Goal: Information Seeking & Learning: Get advice/opinions

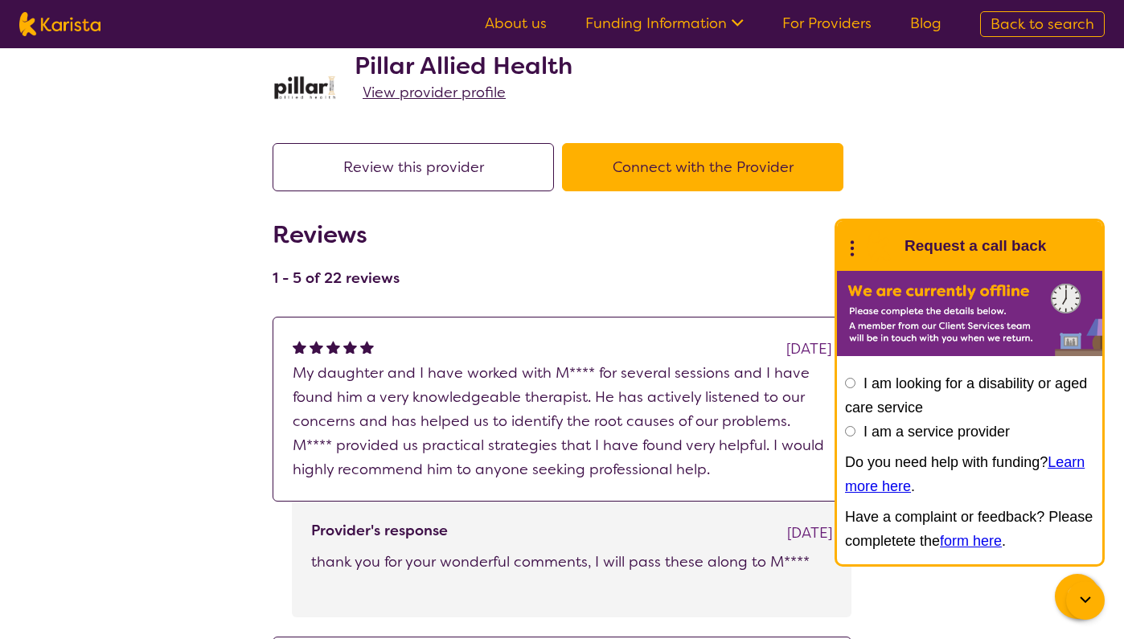
scroll to position [49, 0]
click at [782, 256] on div "Reviews 1 - 5 of 22 reviews" at bounding box center [562, 258] width 579 height 77
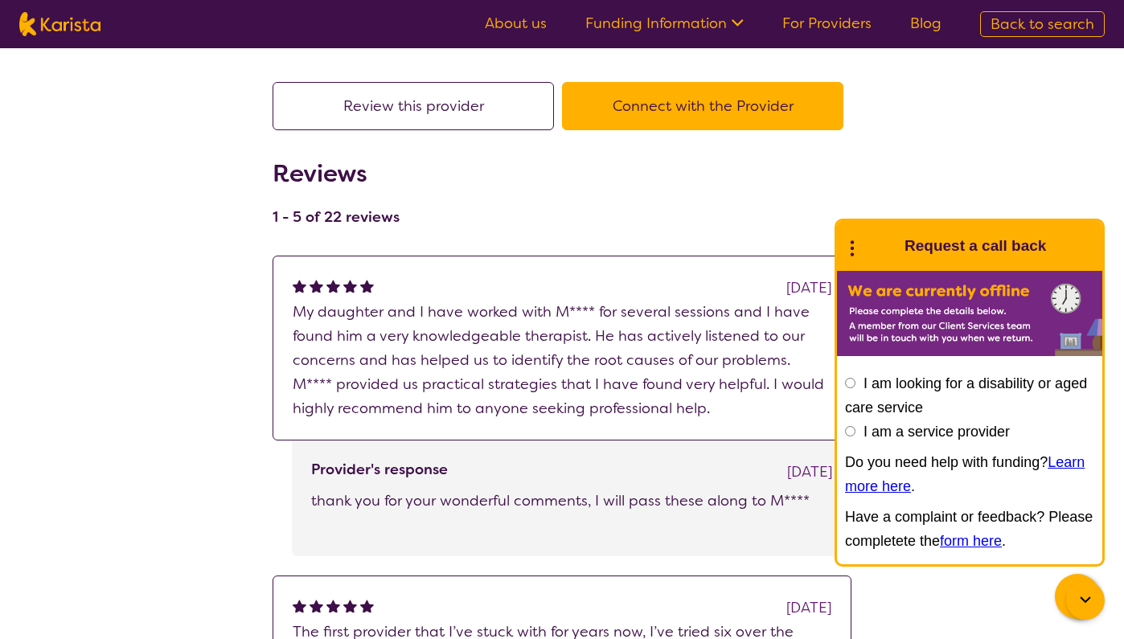
scroll to position [109, 0]
click at [1083, 591] on icon at bounding box center [1085, 600] width 19 height 19
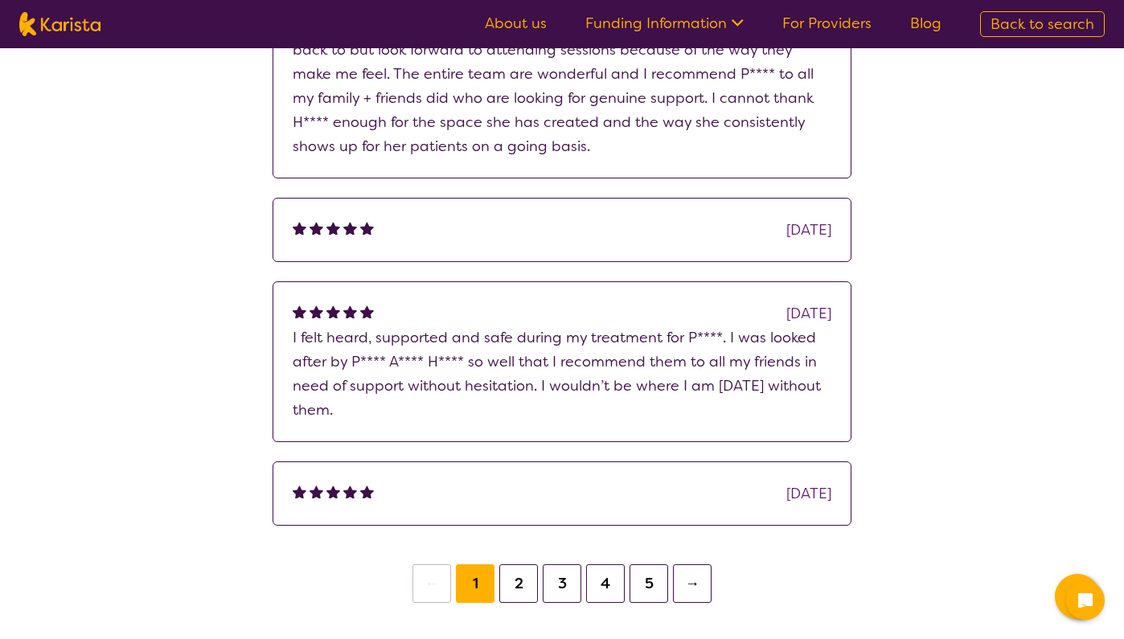
scroll to position [767, 0]
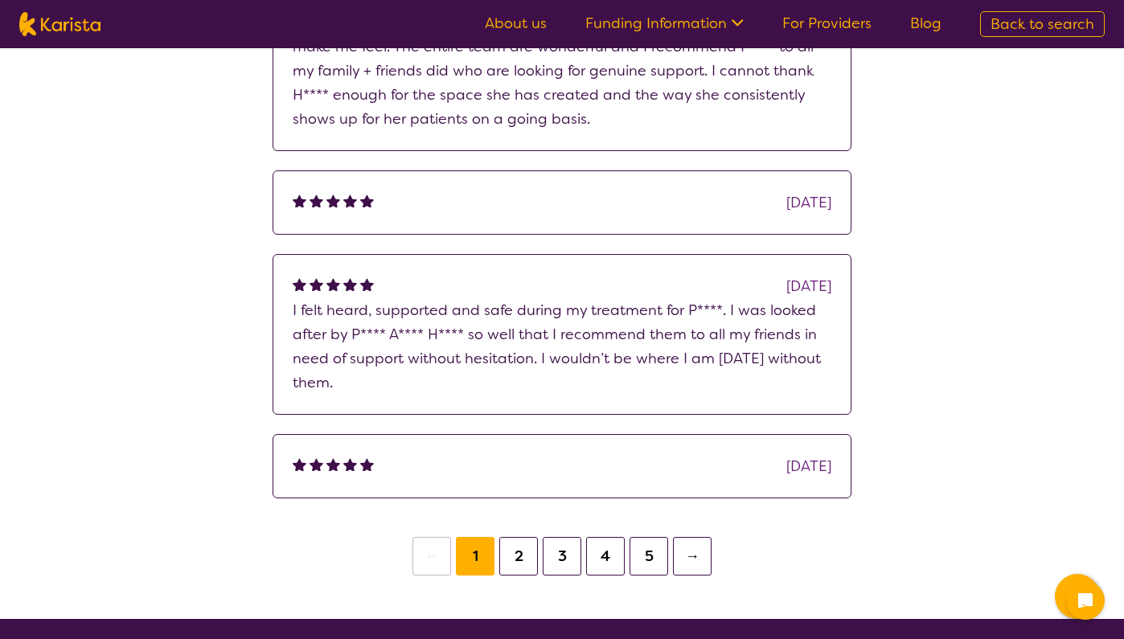
click at [520, 556] on button "2" at bounding box center [518, 556] width 39 height 39
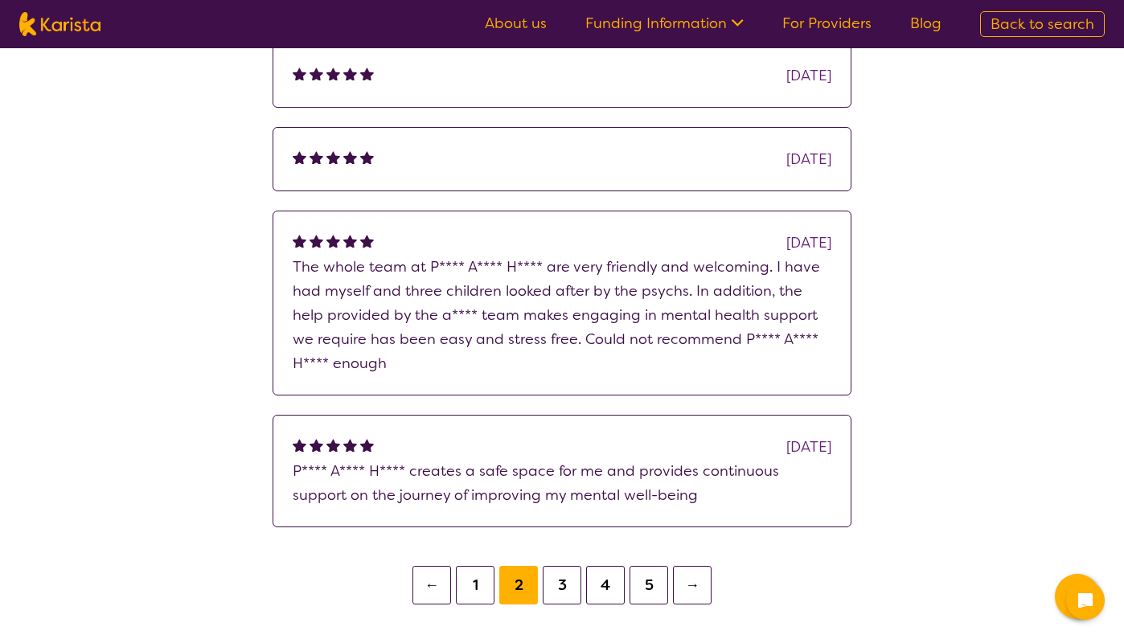
scroll to position [454, 0]
click at [561, 575] on button "3" at bounding box center [562, 584] width 39 height 39
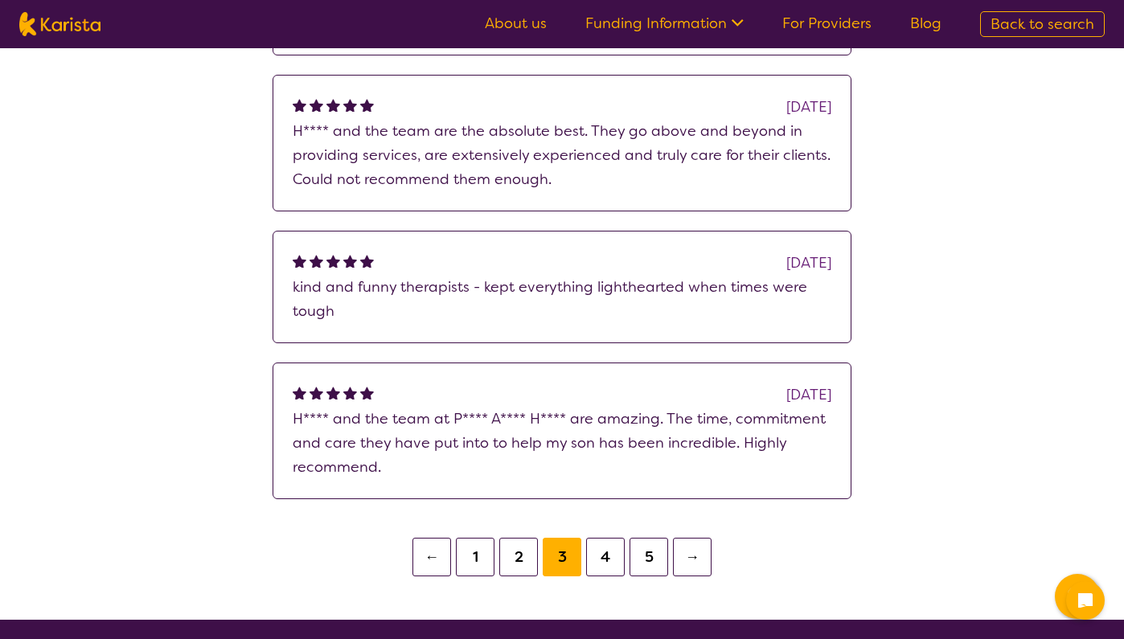
scroll to position [489, 0]
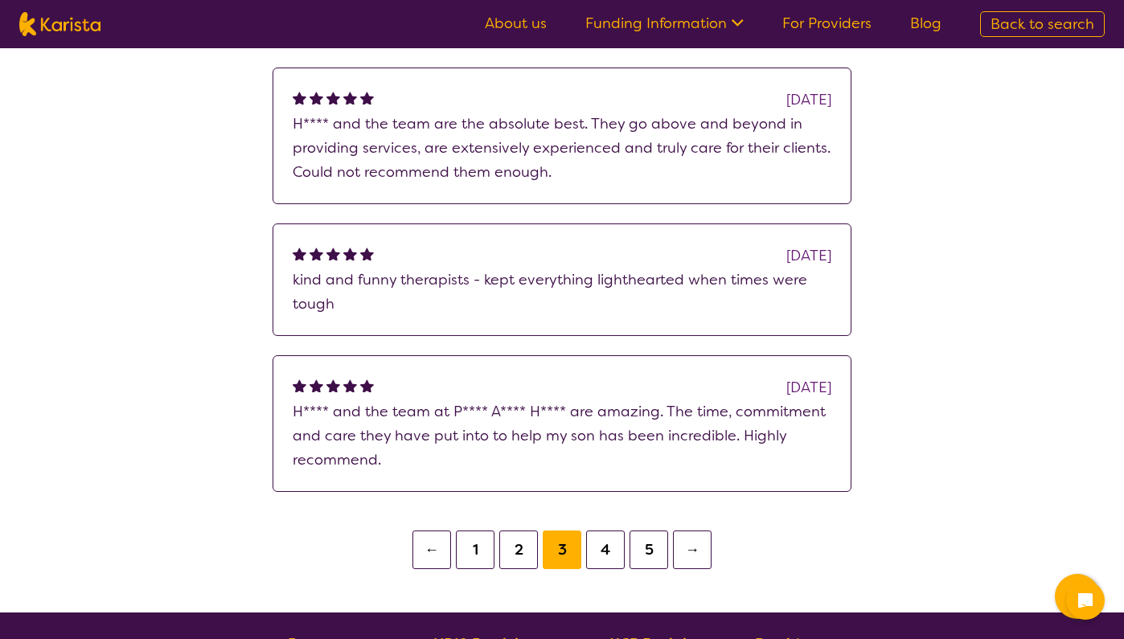
click at [600, 550] on button "4" at bounding box center [605, 550] width 39 height 39
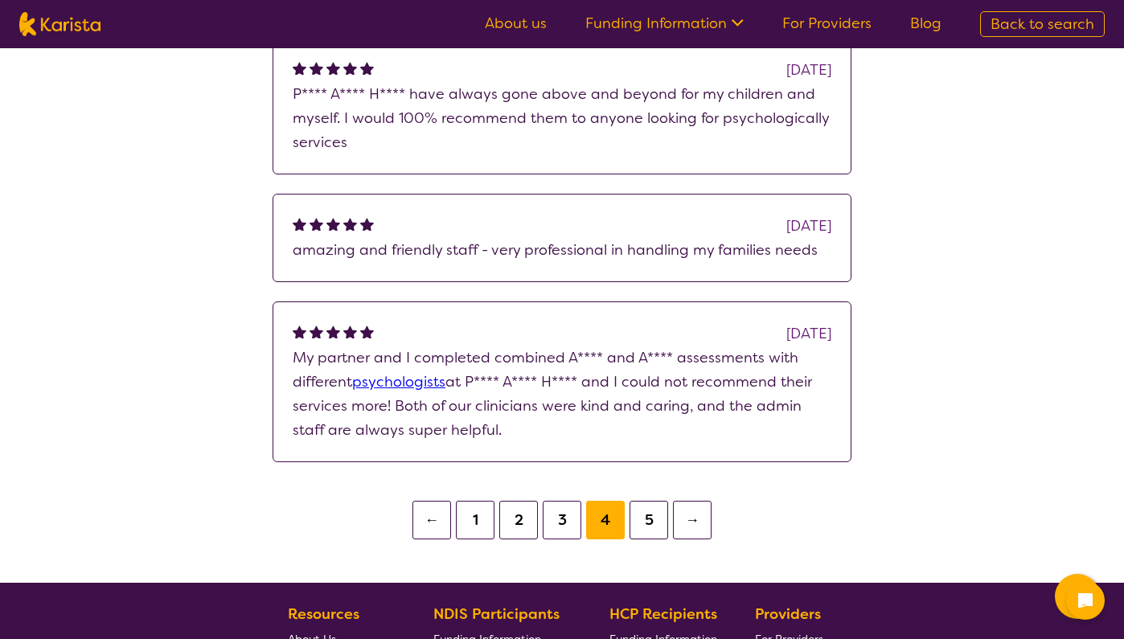
scroll to position [664, 0]
click at [647, 520] on button "5" at bounding box center [649, 520] width 39 height 39
